Goal: Complete application form: Complete application form

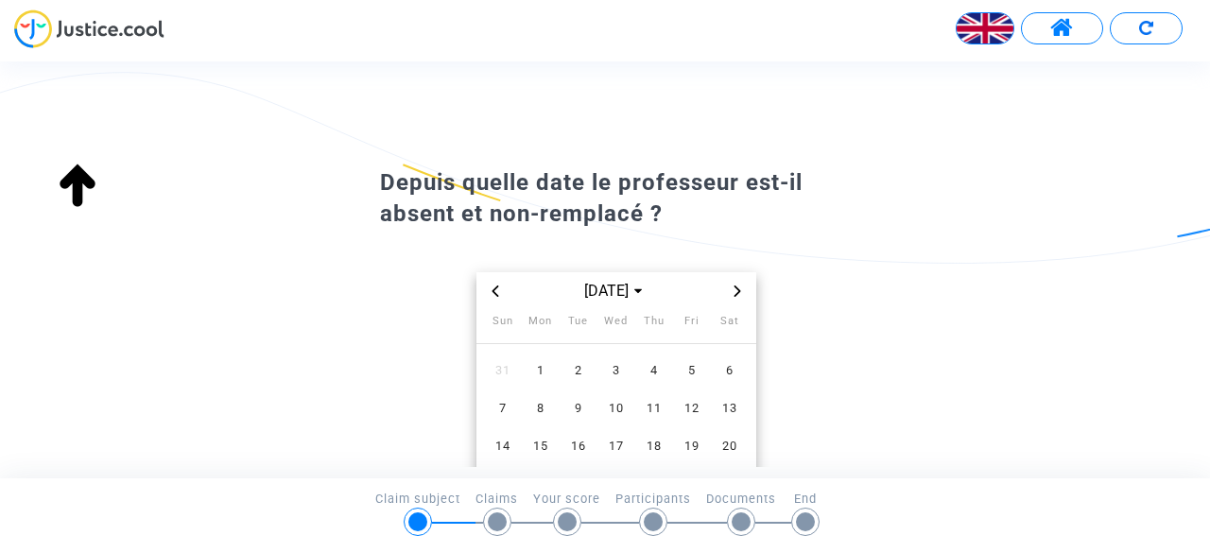
click at [987, 22] on img at bounding box center [985, 28] width 57 height 57
click at [977, 78] on div "Français" at bounding box center [937, 77] width 149 height 45
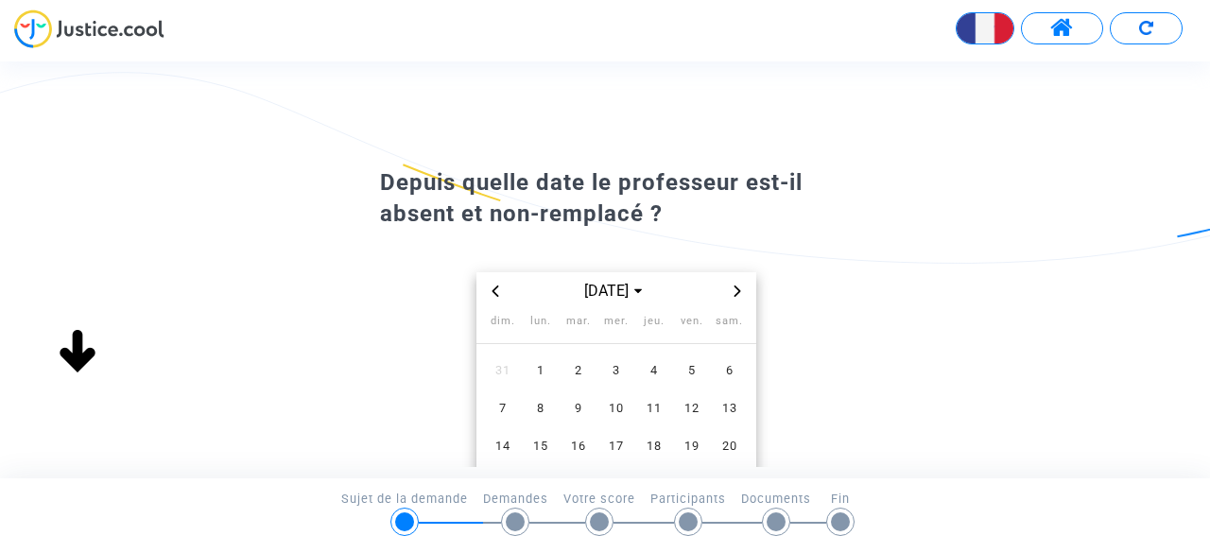
click at [611, 369] on span "3" at bounding box center [616, 371] width 34 height 34
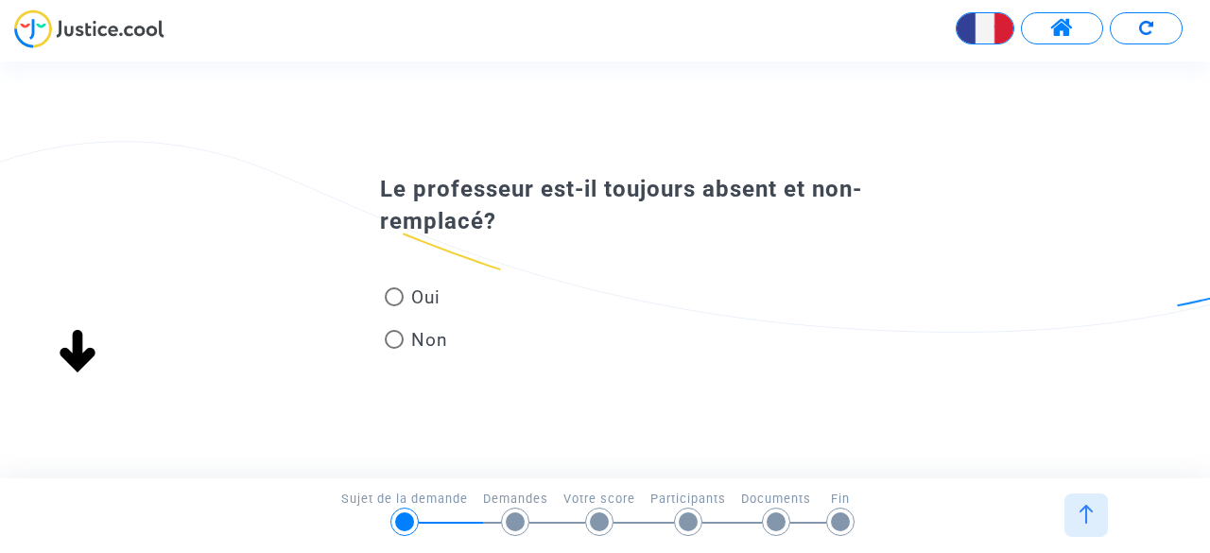
click at [389, 304] on span at bounding box center [394, 296] width 19 height 19
click at [393, 306] on input "Oui" at bounding box center [393, 306] width 1 height 1
radio input "true"
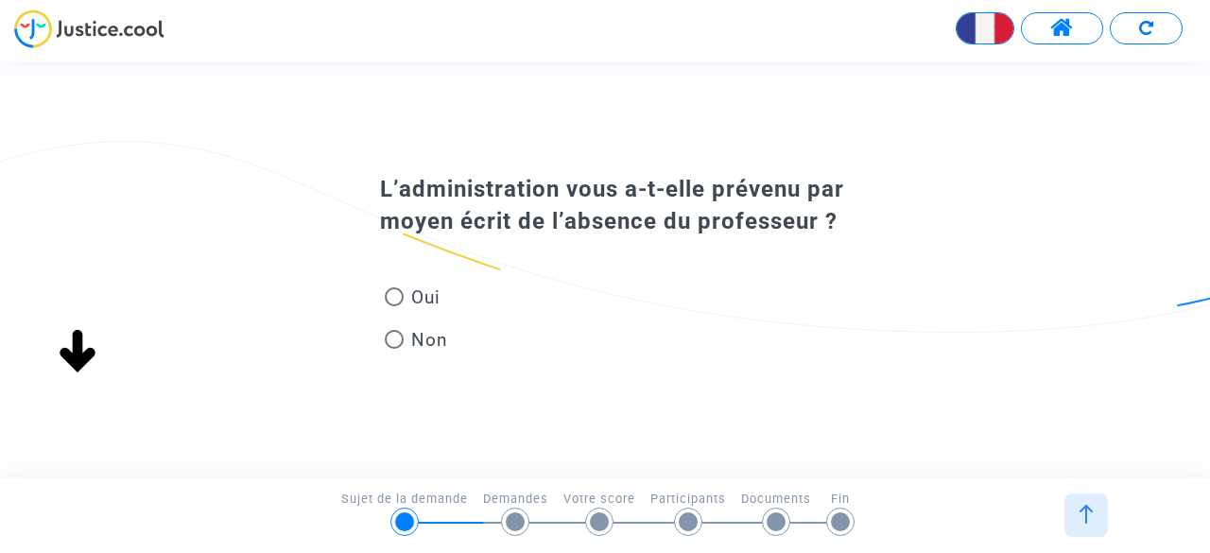
click at [417, 340] on span "Non" at bounding box center [426, 340] width 44 height 26
click at [394, 349] on input "Non" at bounding box center [393, 349] width 1 height 1
radio input "true"
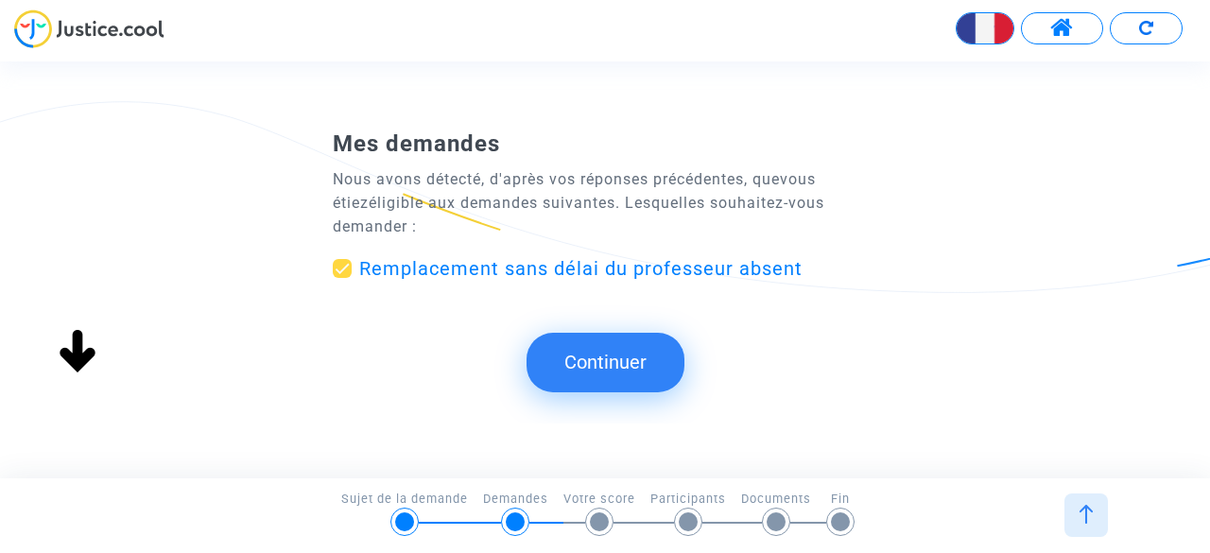
click at [514, 521] on div at bounding box center [515, 521] width 19 height 19
click at [408, 515] on div at bounding box center [404, 521] width 19 height 19
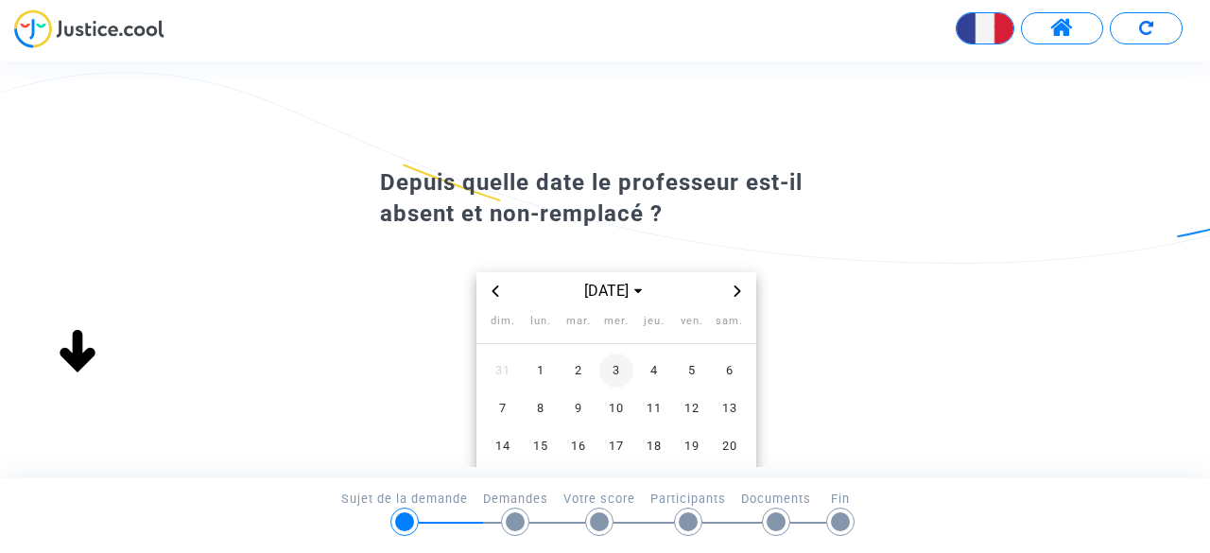
click at [615, 371] on span "3" at bounding box center [616, 371] width 34 height 34
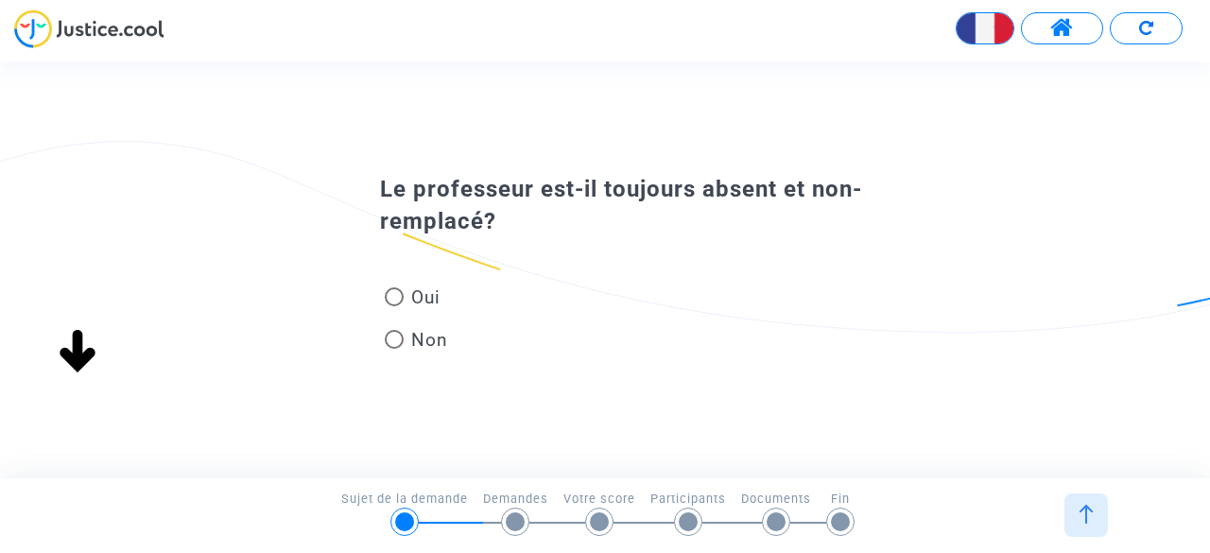
scroll to position [212, 0]
click at [397, 294] on span at bounding box center [394, 296] width 19 height 19
click at [394, 306] on input "Oui" at bounding box center [393, 306] width 1 height 1
radio input "true"
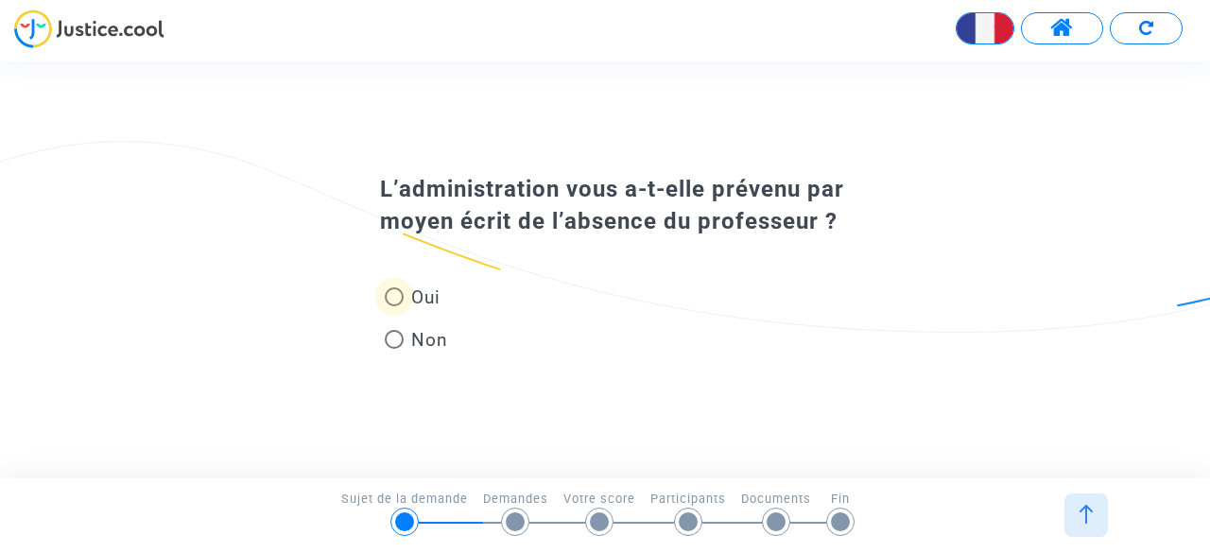
click at [424, 288] on span "Oui" at bounding box center [422, 298] width 37 height 26
click at [394, 306] on input "Oui" at bounding box center [393, 306] width 1 height 1
radio input "true"
